Goal: Complete application form

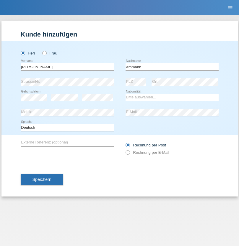
type input "[PERSON_NAME]"
select select "CH"
select select "en"
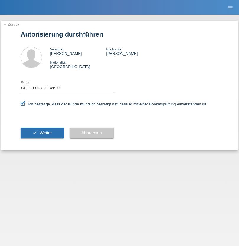
select select "1"
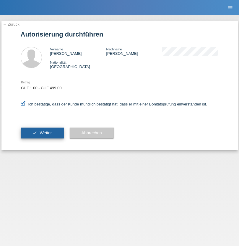
click at [42, 133] on span "Weiter" at bounding box center [46, 133] width 12 height 5
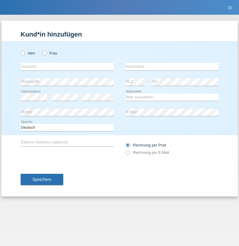
radio input "true"
click at [67, 67] on input "text" at bounding box center [67, 66] width 93 height 7
type input "[PERSON_NAME]"
click at [172, 67] on input "text" at bounding box center [171, 66] width 93 height 7
type input "Akkas"
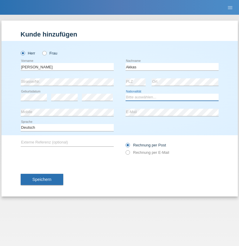
select select "TR"
select select "C"
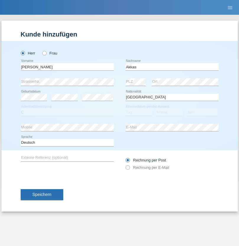
select select "19"
select select "10"
select select "2020"
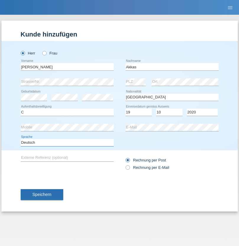
select select "en"
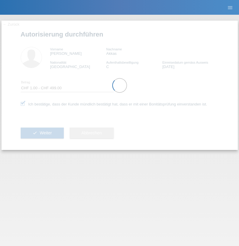
select select "1"
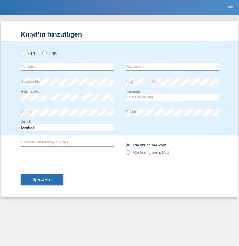
radio input "true"
click at [67, 67] on input "text" at bounding box center [67, 66] width 93 height 7
type input "firat"
click at [172, 67] on input "text" at bounding box center [171, 66] width 93 height 7
type input "kara"
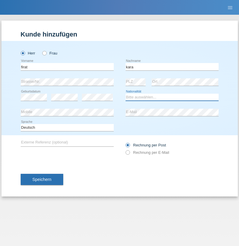
select select "CH"
radio input "true"
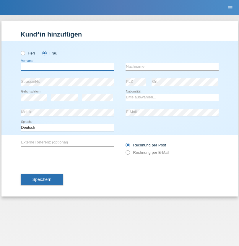
click at [67, 67] on input "text" at bounding box center [67, 66] width 93 height 7
type input "Nuria"
click at [172, 67] on input "text" at bounding box center [171, 66] width 93 height 7
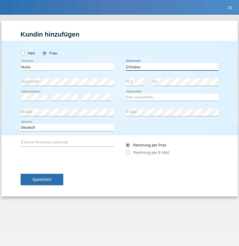
type input "D'Antino"
select select "CH"
